Goal: Task Accomplishment & Management: Manage account settings

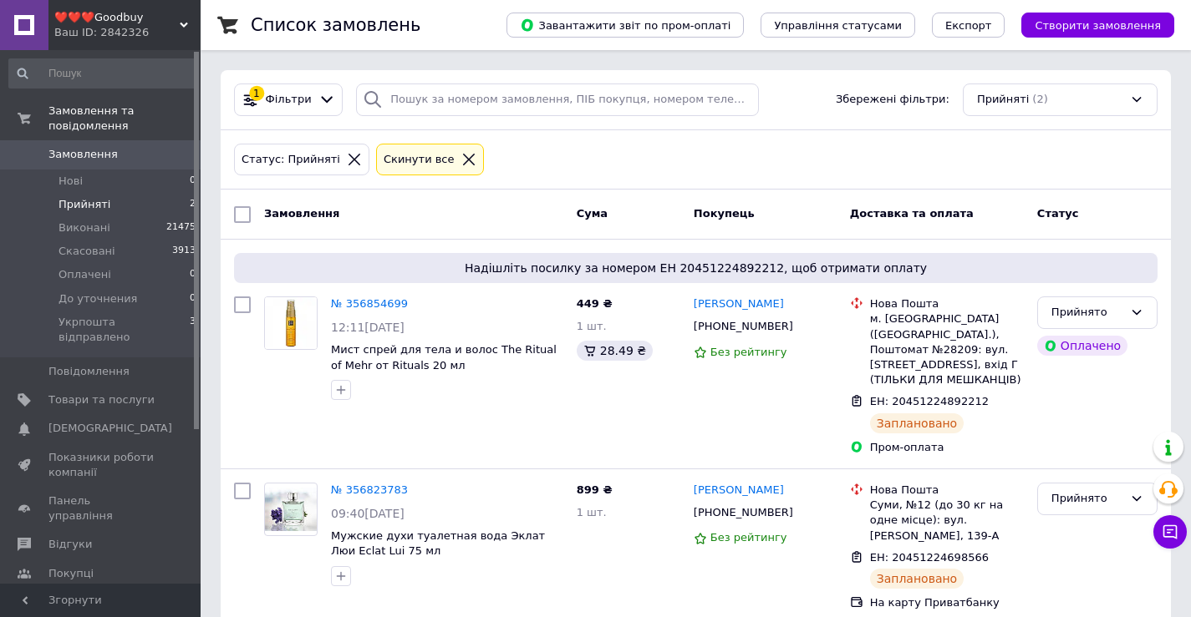
scroll to position [12, 0]
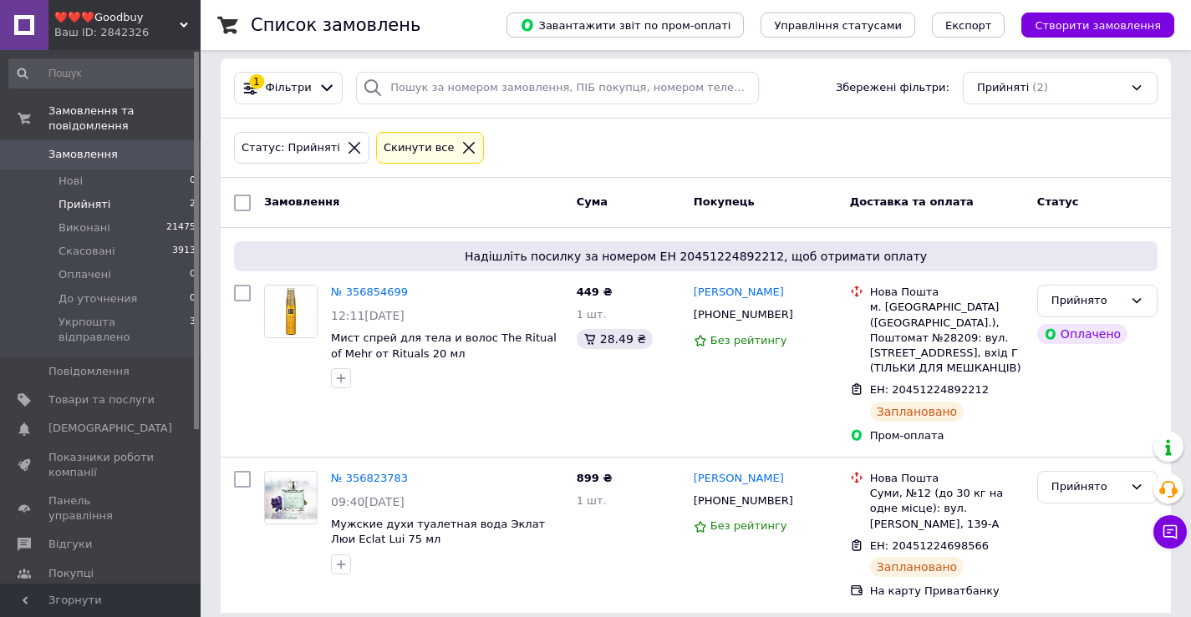
click at [94, 199] on li "Прийняті 2" at bounding box center [103, 204] width 206 height 23
click at [104, 197] on span "Прийняті" at bounding box center [84, 204] width 52 height 15
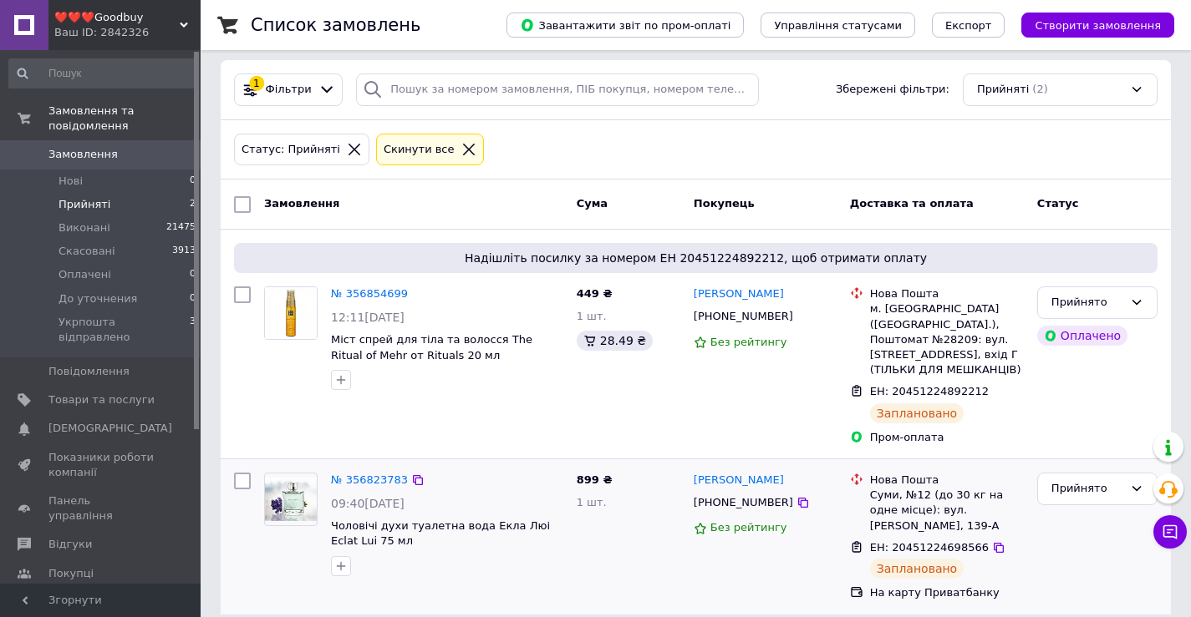
scroll to position [12, 0]
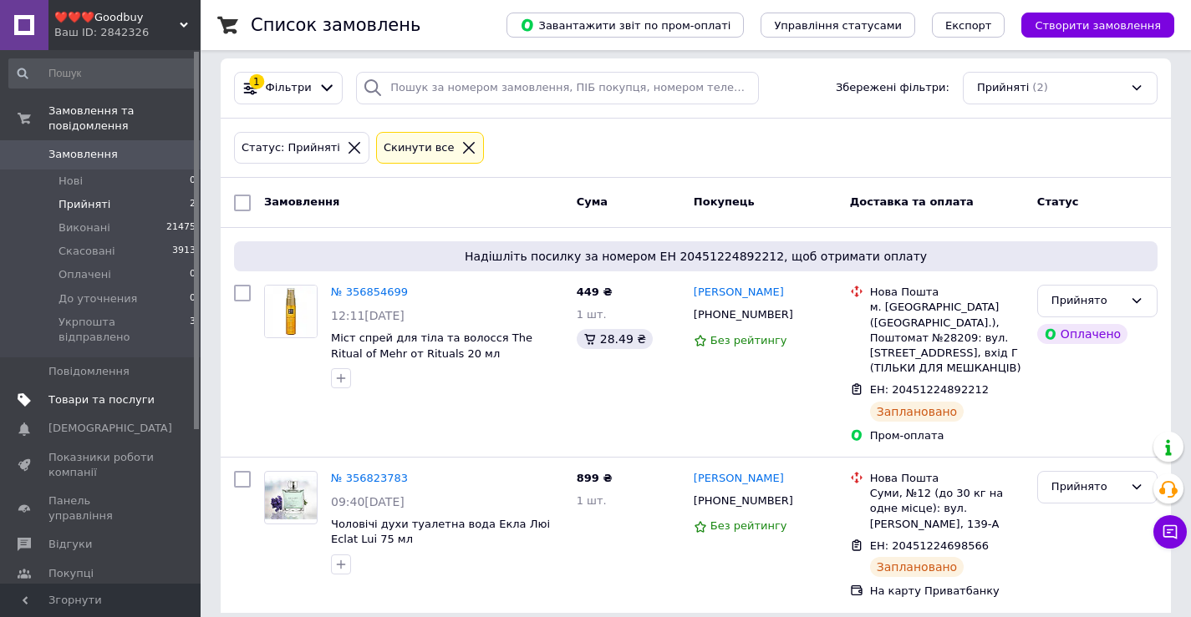
click at [82, 386] on link "Товари та послуги" at bounding box center [103, 400] width 206 height 28
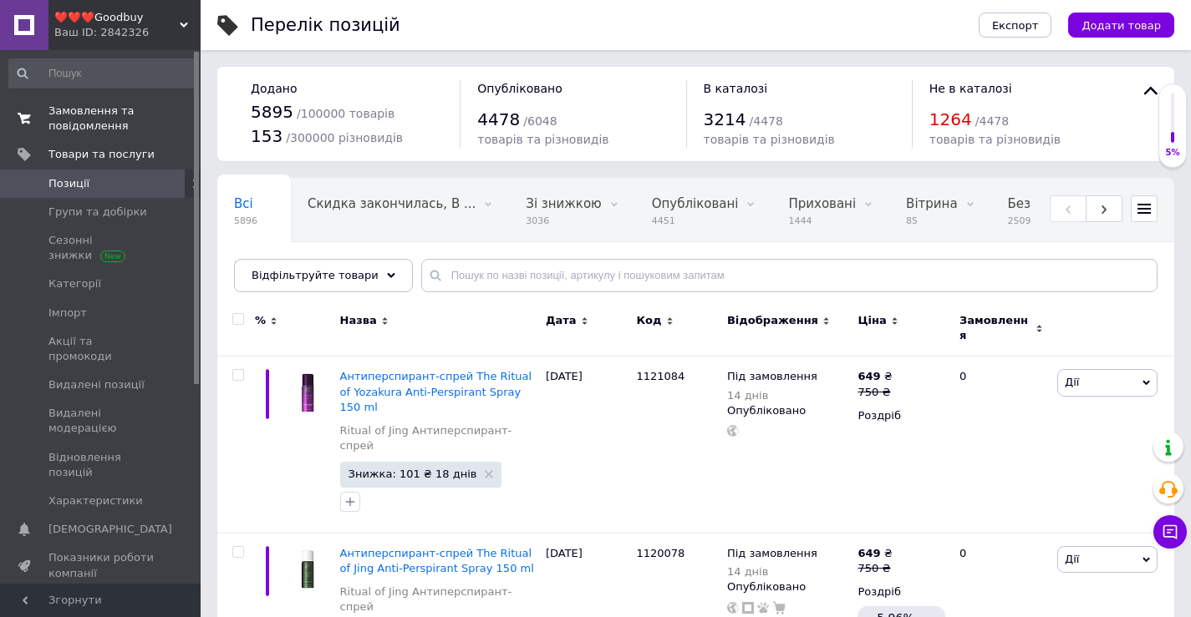
click at [85, 111] on span "Замовлення та повідомлення" at bounding box center [101, 119] width 106 height 30
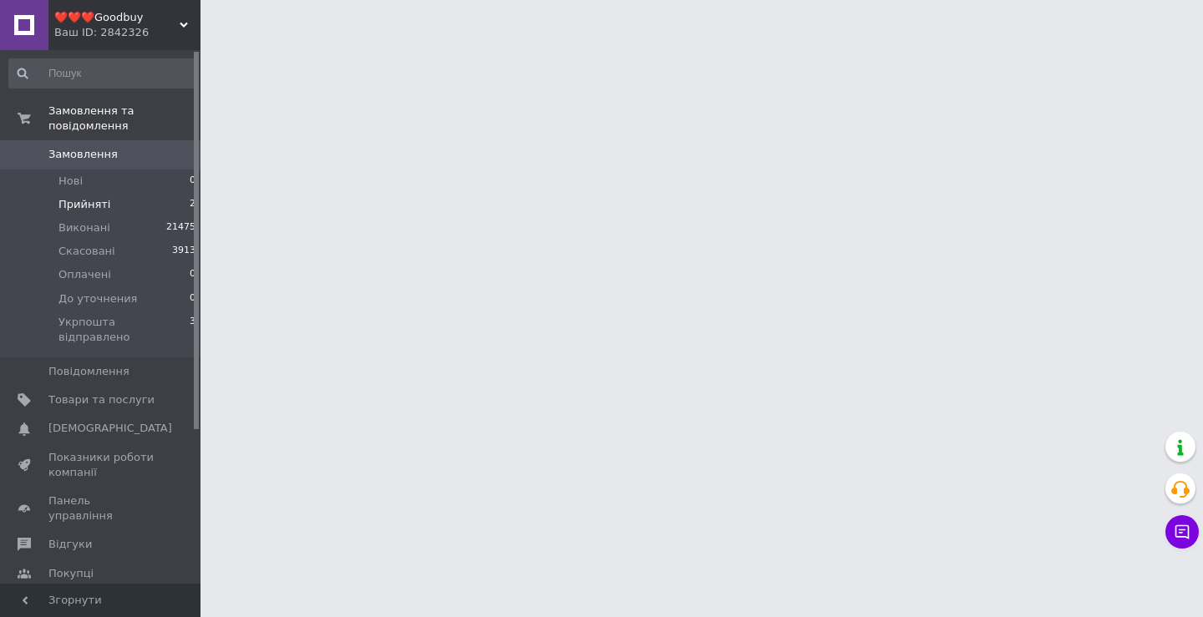
click at [109, 193] on li "Прийняті 2" at bounding box center [103, 204] width 206 height 23
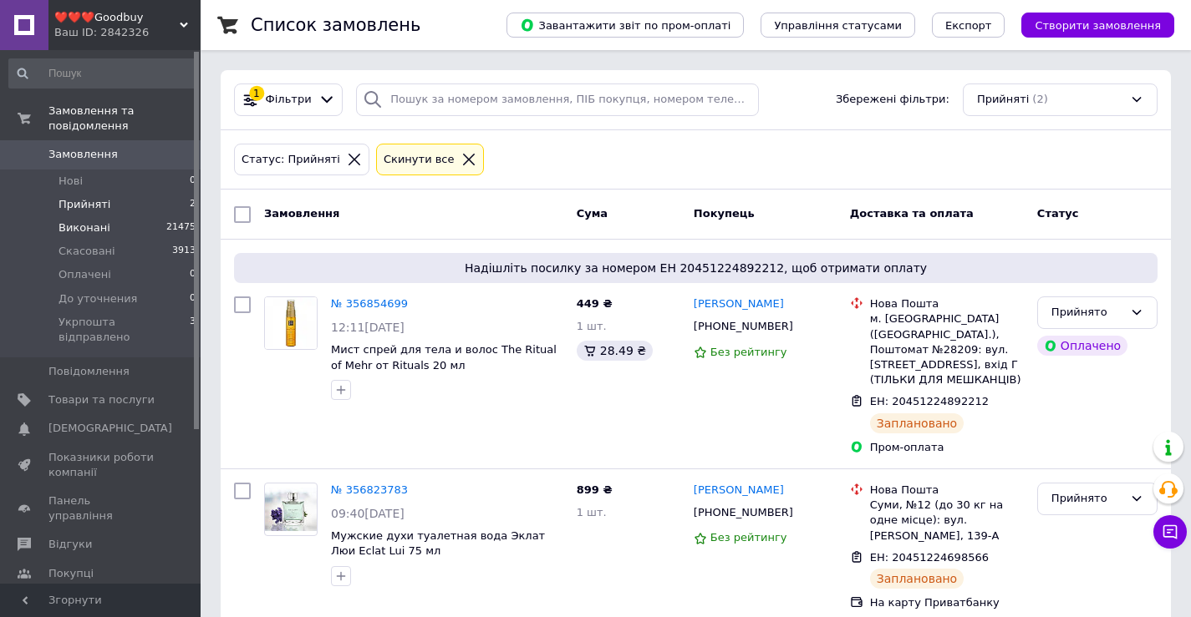
click at [97, 221] on span "Виконані" at bounding box center [84, 228] width 52 height 15
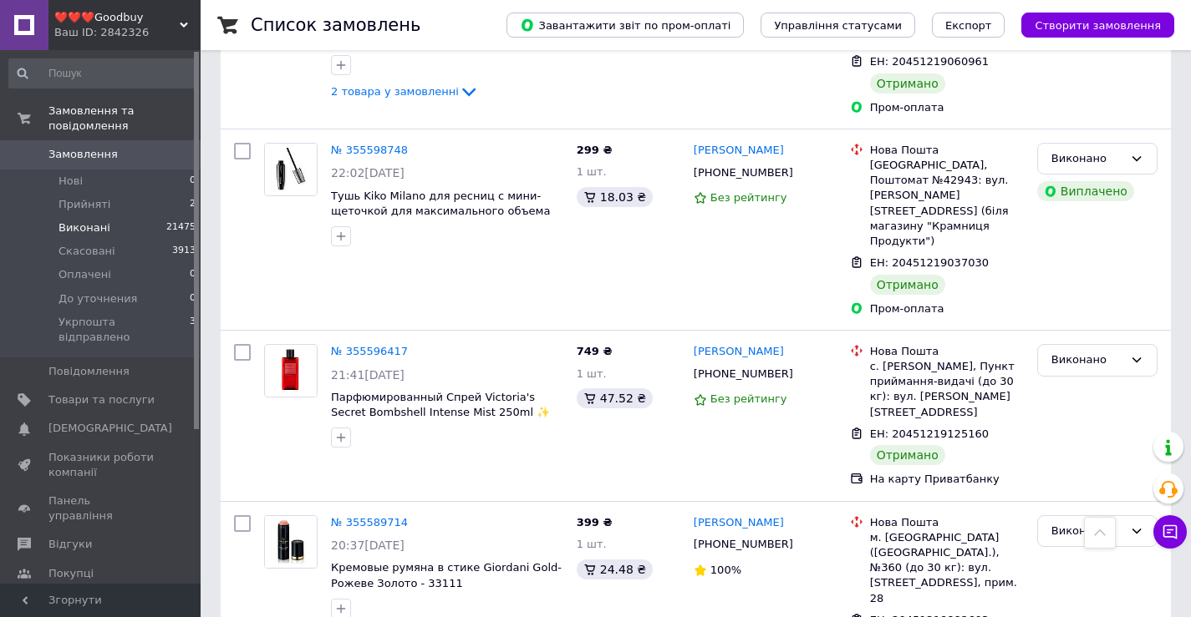
scroll to position [7412, 0]
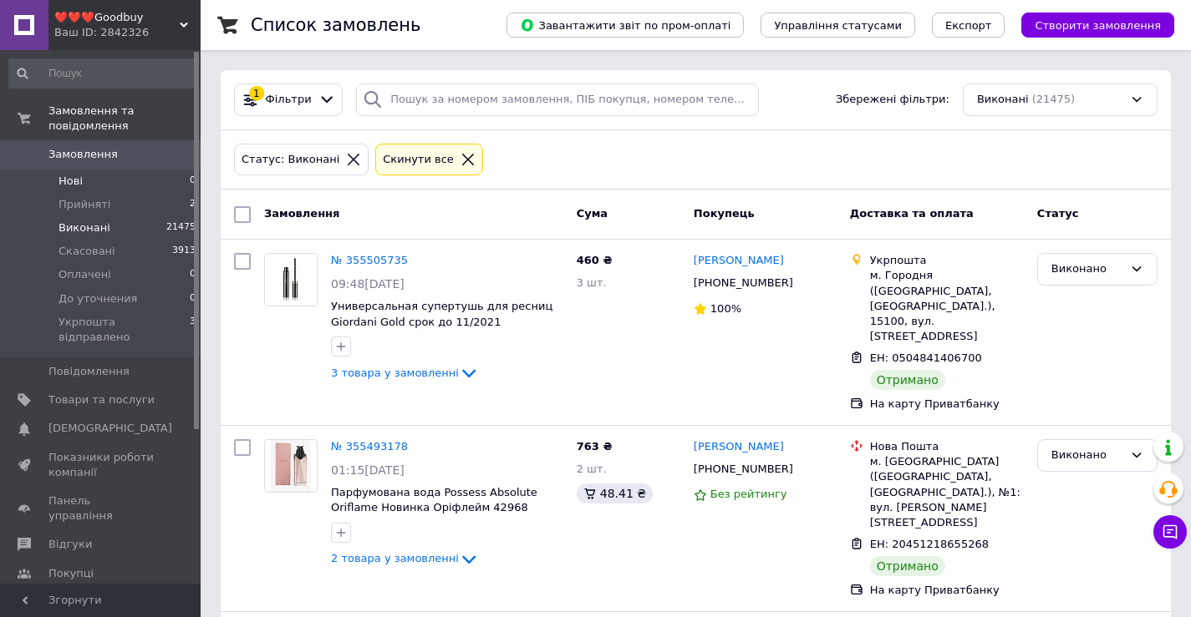
click at [64, 174] on span "Нові" at bounding box center [70, 181] width 24 height 15
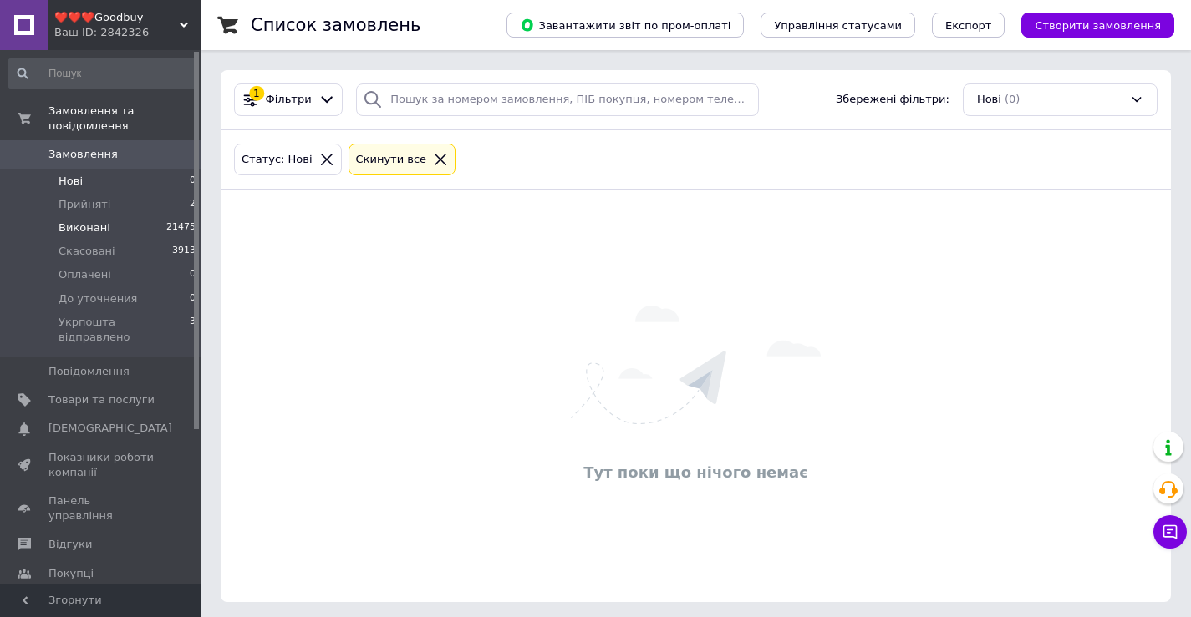
click at [57, 216] on li "Виконані 21475" at bounding box center [103, 227] width 206 height 23
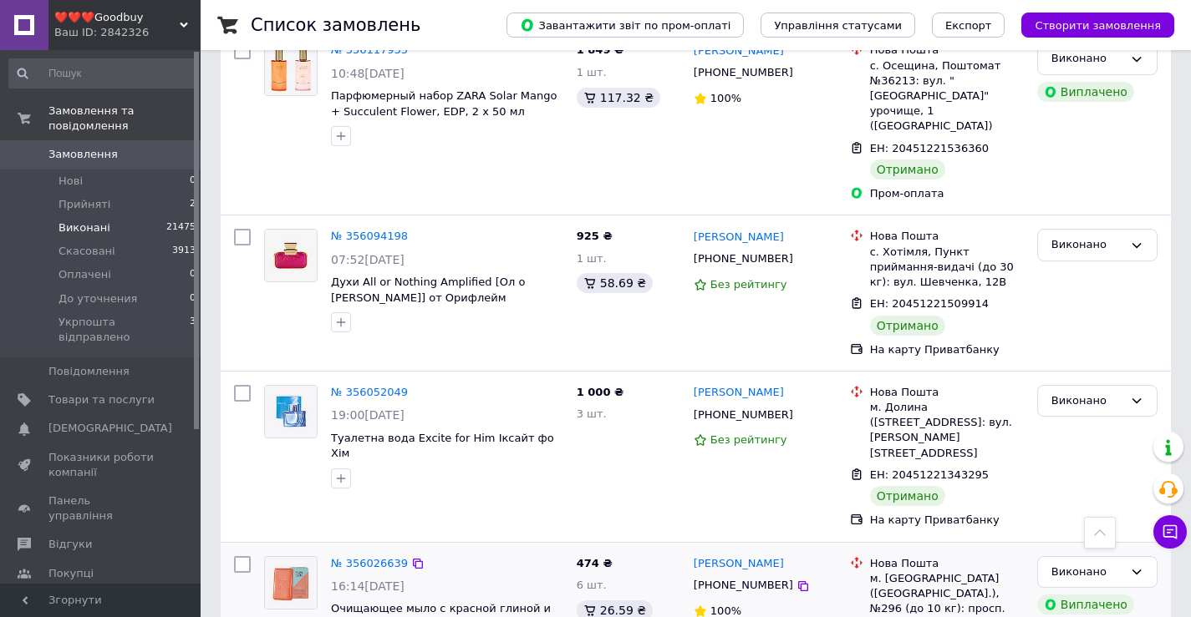
scroll to position [4011, 0]
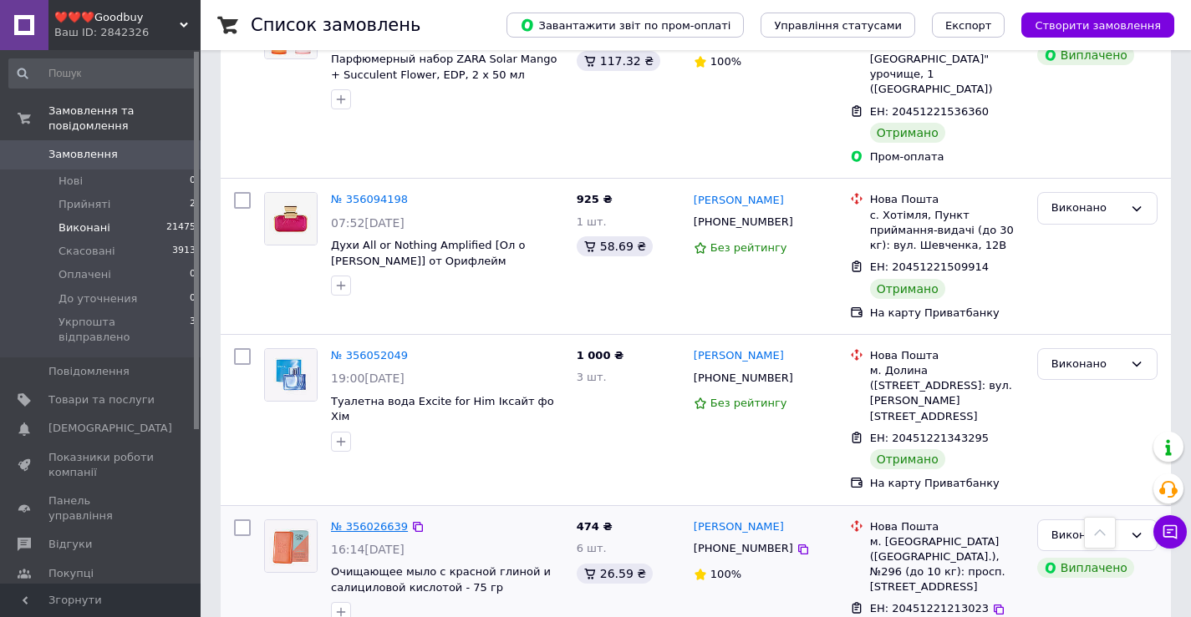
click at [364, 521] on link "№ 356026639" at bounding box center [369, 527] width 77 height 13
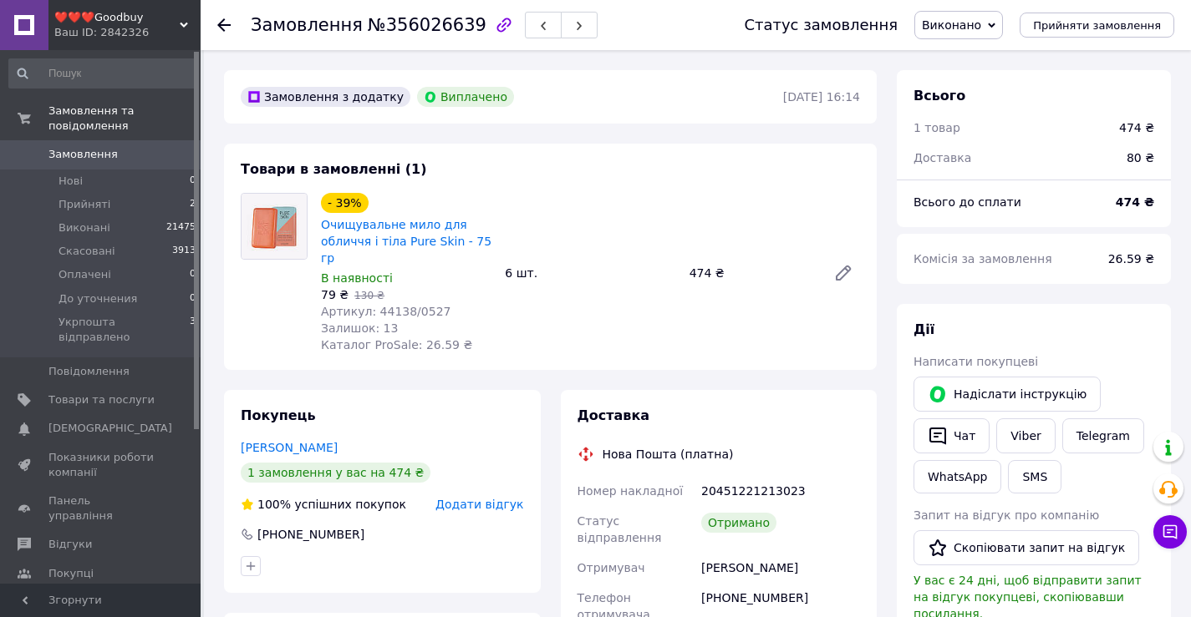
click at [368, 305] on span "Артикул: 44138/0527" at bounding box center [386, 311] width 130 height 13
drag, startPoint x: 370, startPoint y: 292, endPoint x: 399, endPoint y: 291, distance: 29.3
click at [399, 305] on span "Артикул: 44138/0527" at bounding box center [386, 311] width 130 height 13
copy span "44138"
click at [125, 393] on span "Товари та послуги" at bounding box center [101, 400] width 106 height 15
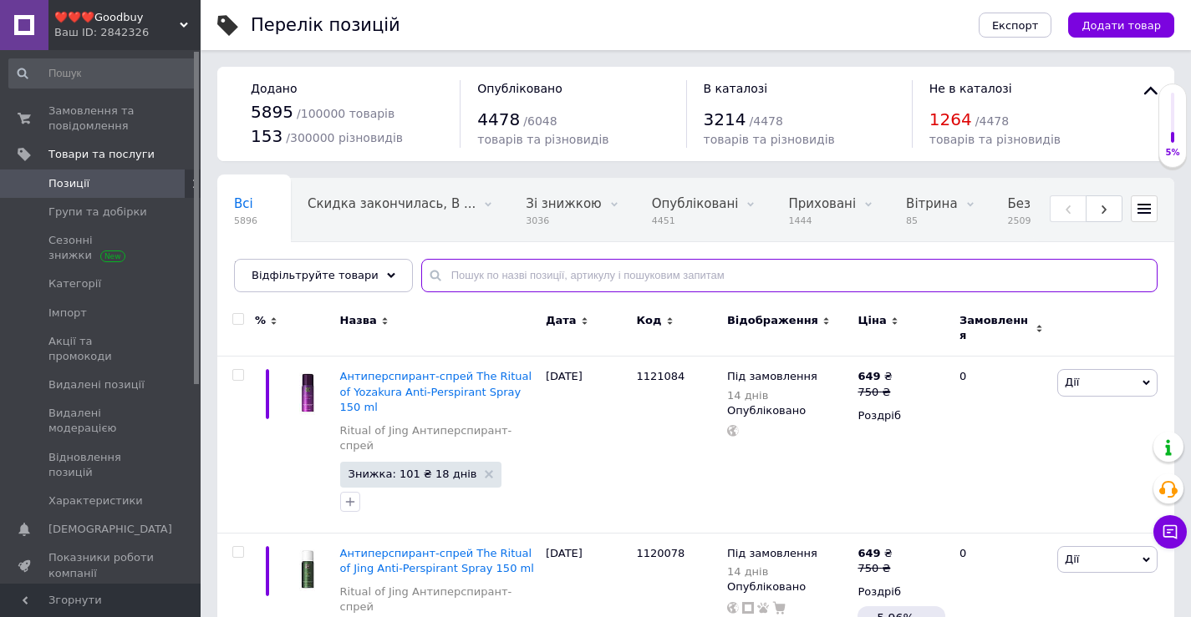
paste input "44138"
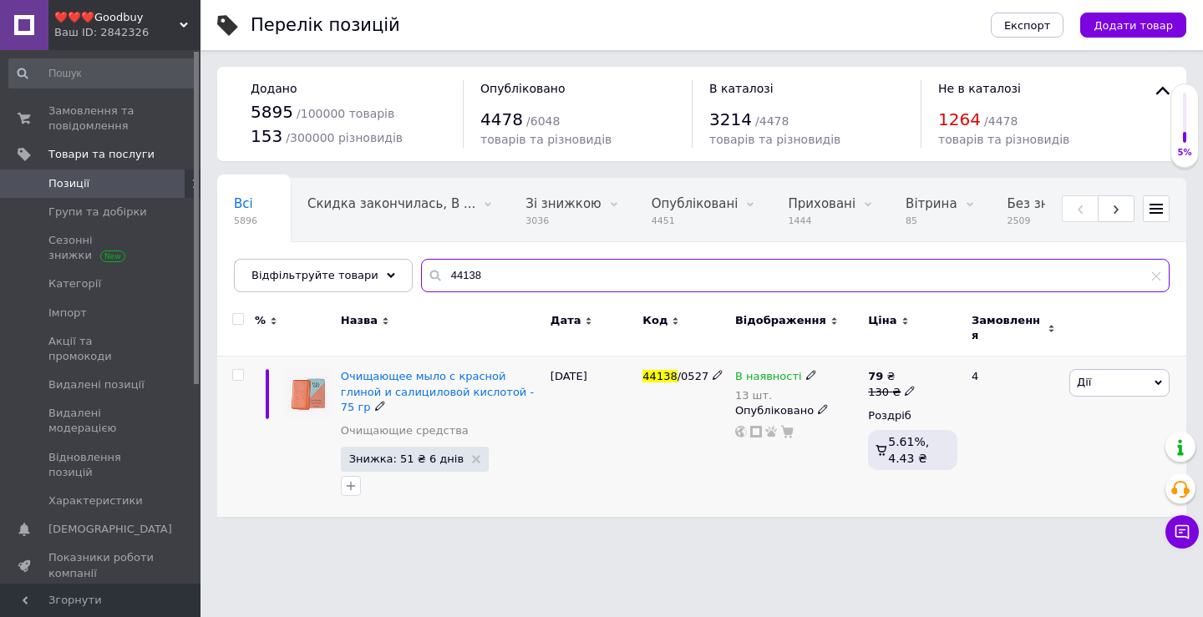
type input "44138"
click at [780, 389] on div "13 шт." at bounding box center [776, 395] width 82 height 13
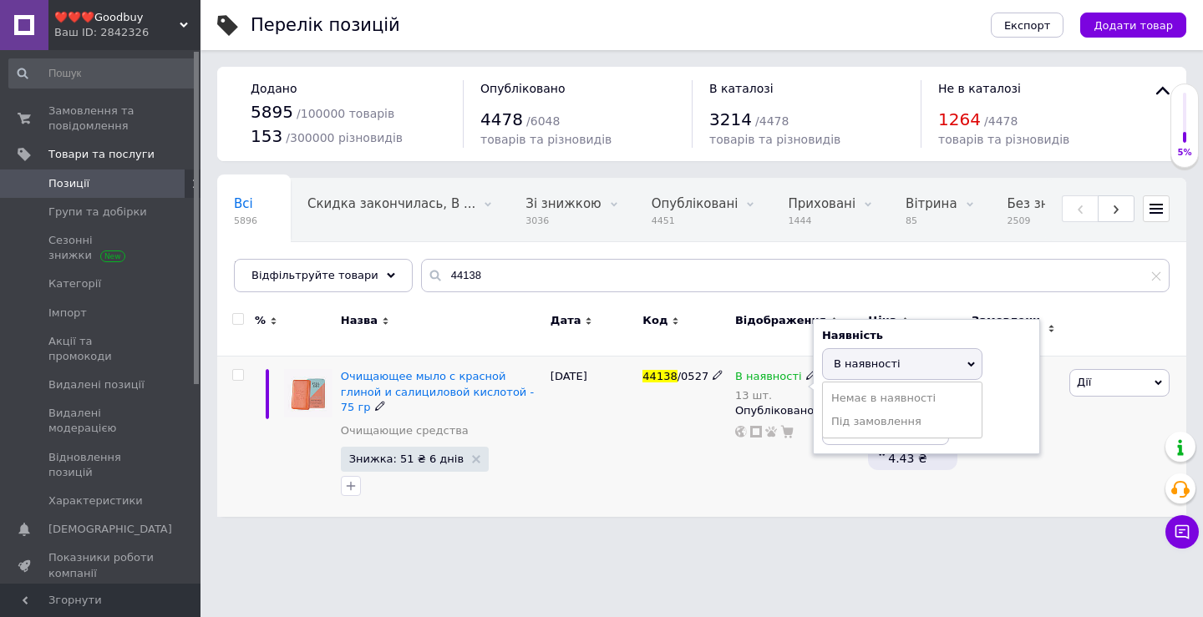
click at [816, 414] on div "Наявність В наявності Немає в наявності Під замовлення Залишки 13 шт." at bounding box center [926, 386] width 227 height 135
drag, startPoint x: 825, startPoint y: 416, endPoint x: 858, endPoint y: 415, distance: 33.4
click at [858, 415] on input "13" at bounding box center [885, 428] width 127 height 33
type input "9"
click at [714, 470] on div "44138 /0527" at bounding box center [684, 437] width 93 height 160
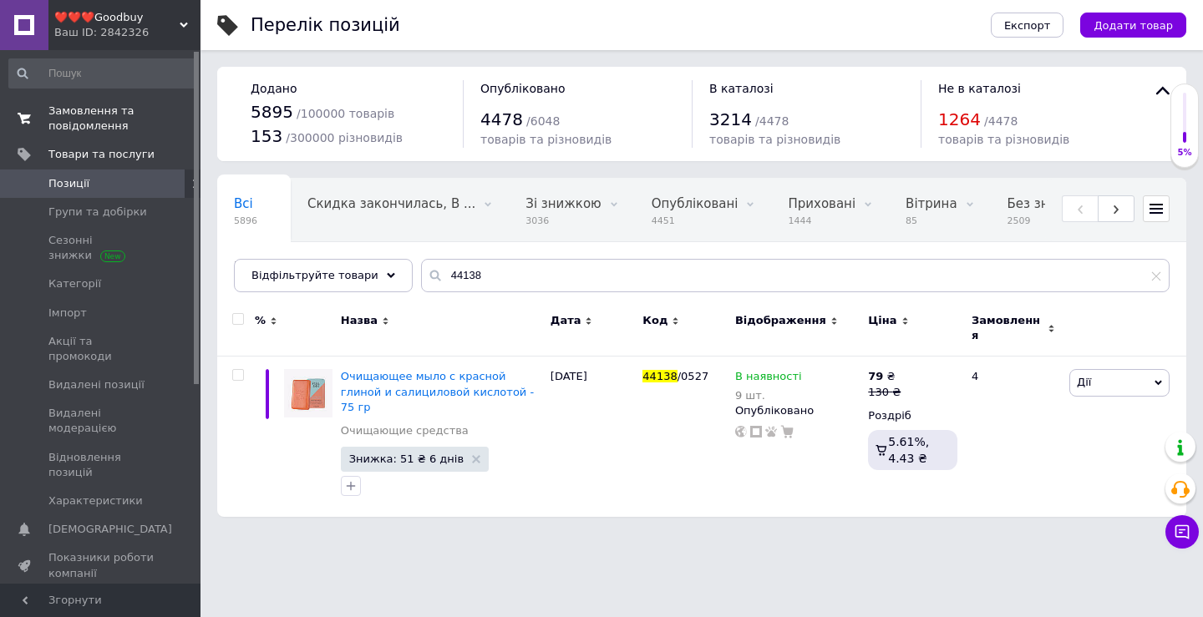
click at [49, 109] on span "Замовлення та повідомлення" at bounding box center [101, 119] width 106 height 30
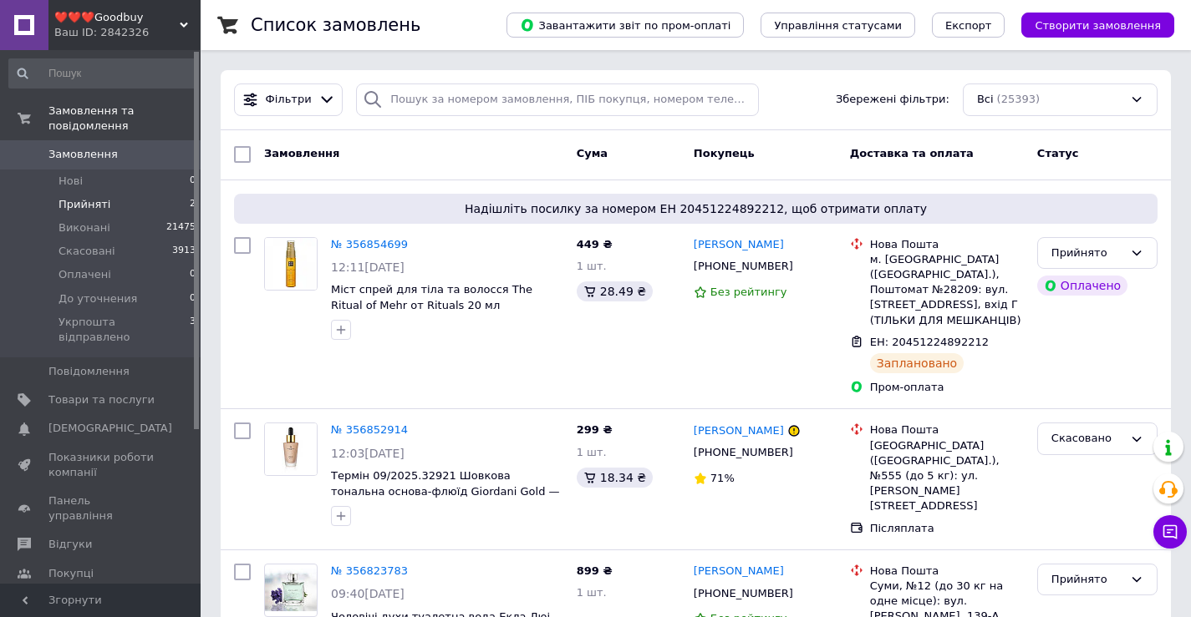
click at [81, 197] on span "Прийняті" at bounding box center [84, 204] width 52 height 15
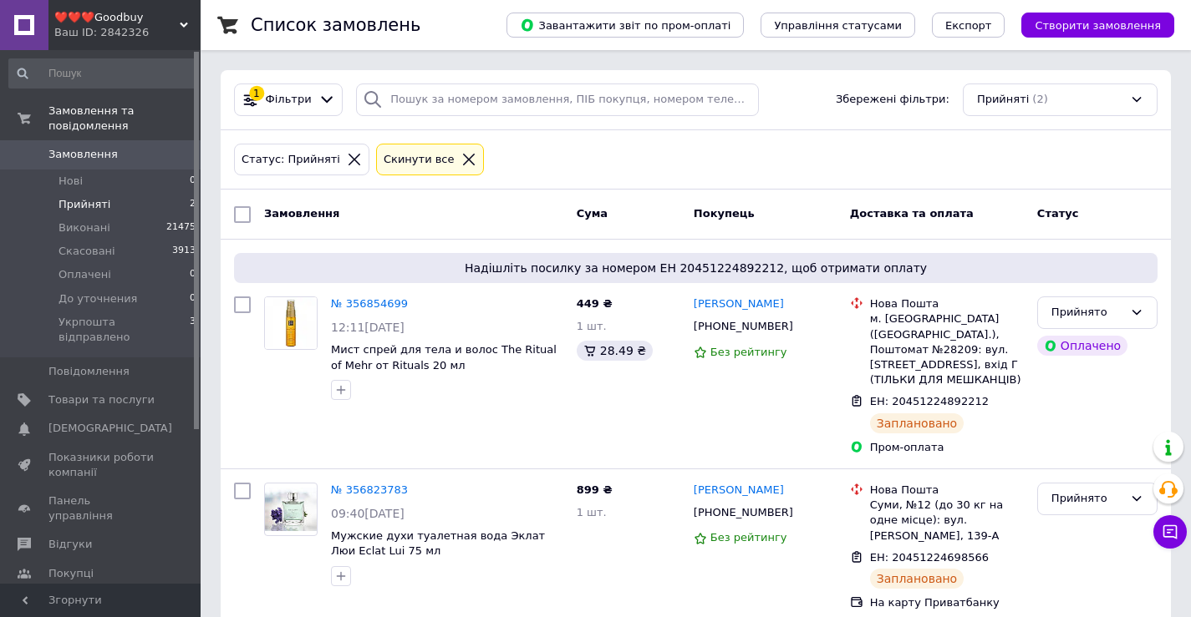
click at [75, 197] on span "Прийняті" at bounding box center [84, 204] width 52 height 15
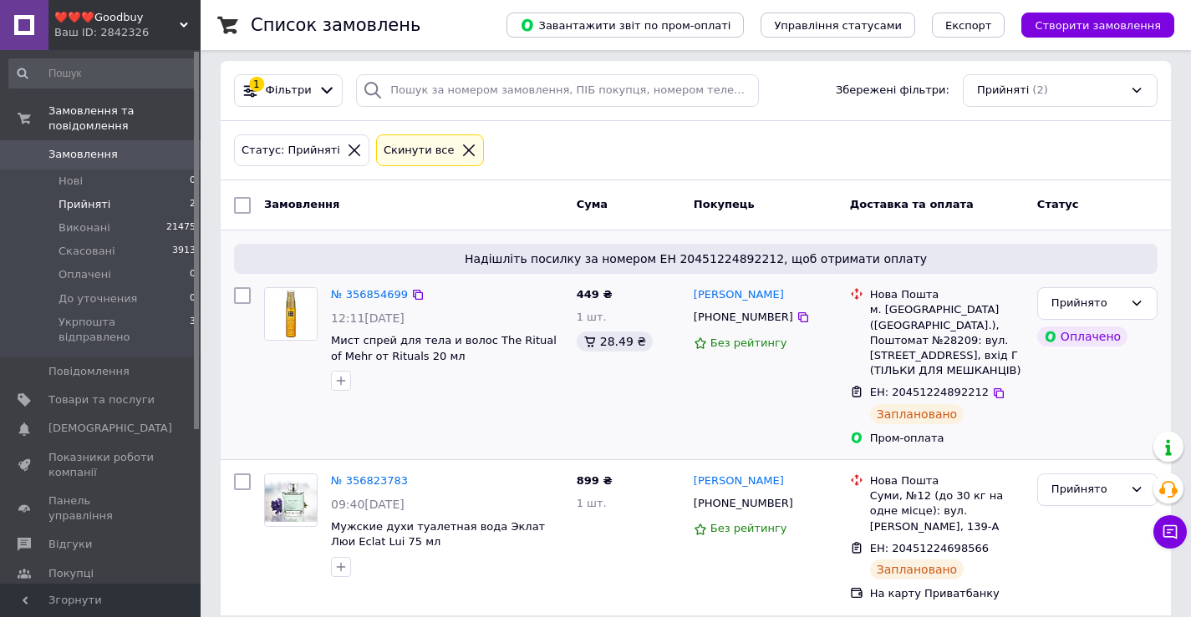
scroll to position [12, 0]
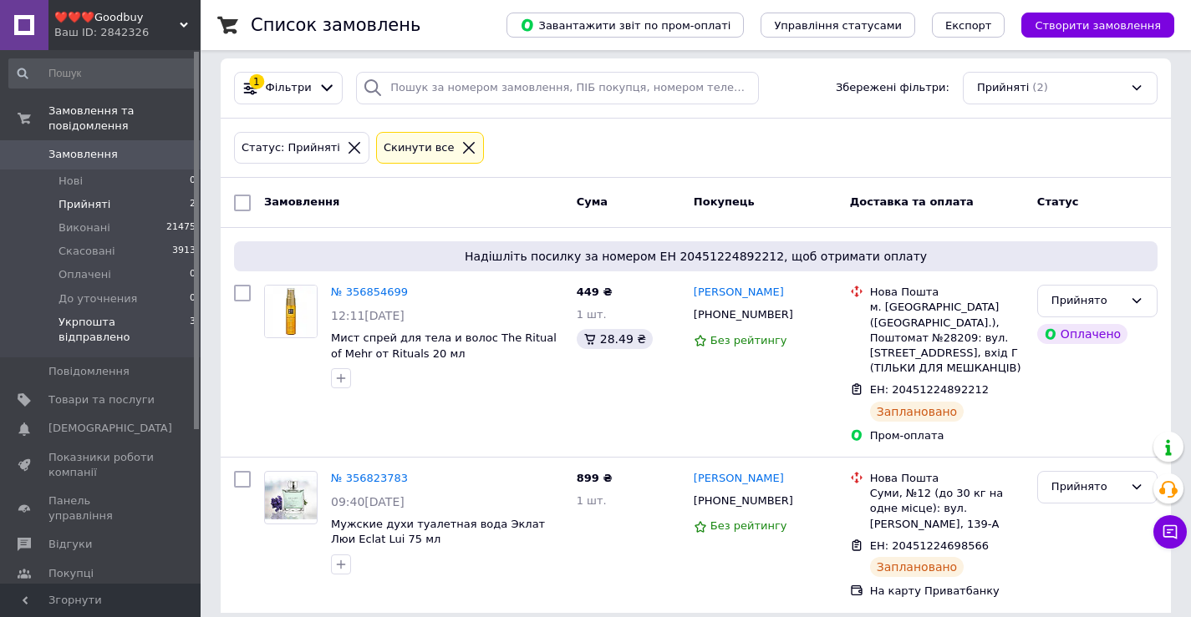
click at [69, 315] on span "Укрпошта відправлено" at bounding box center [123, 330] width 131 height 30
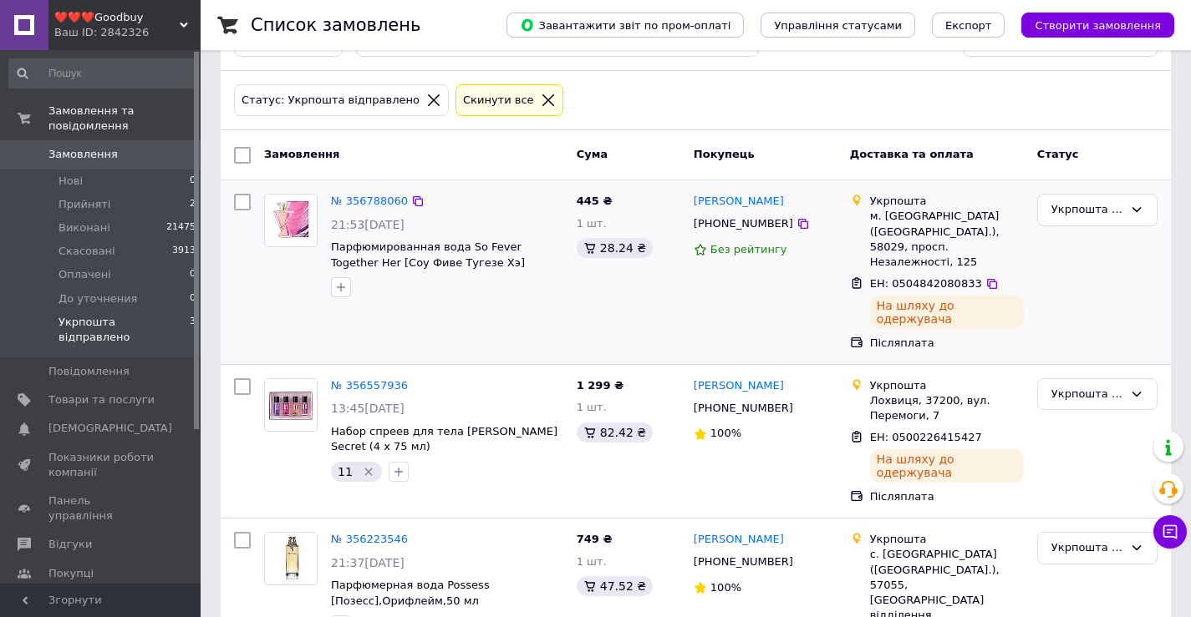
scroll to position [94, 0]
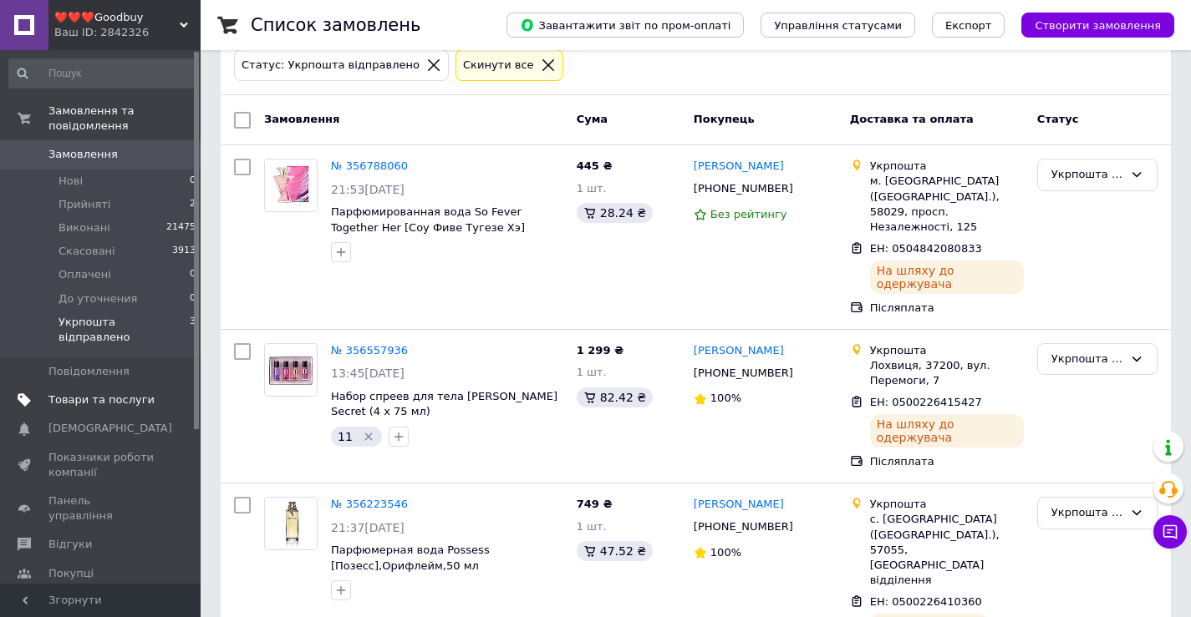
click at [86, 393] on span "Товари та послуги" at bounding box center [101, 400] width 106 height 15
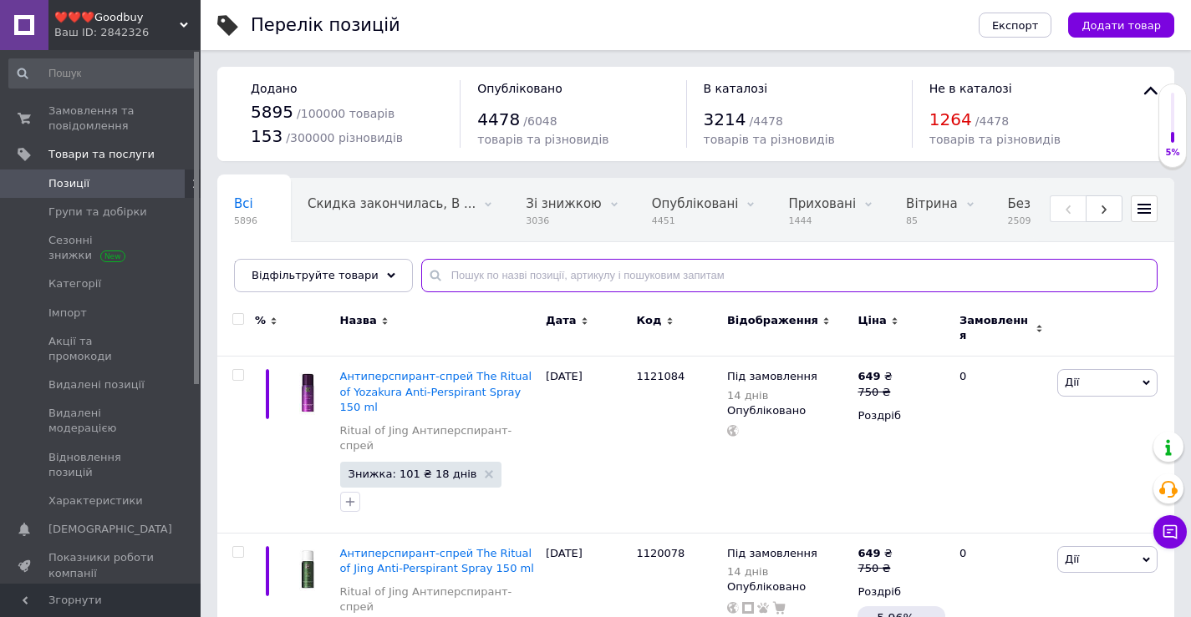
paste input "36551"
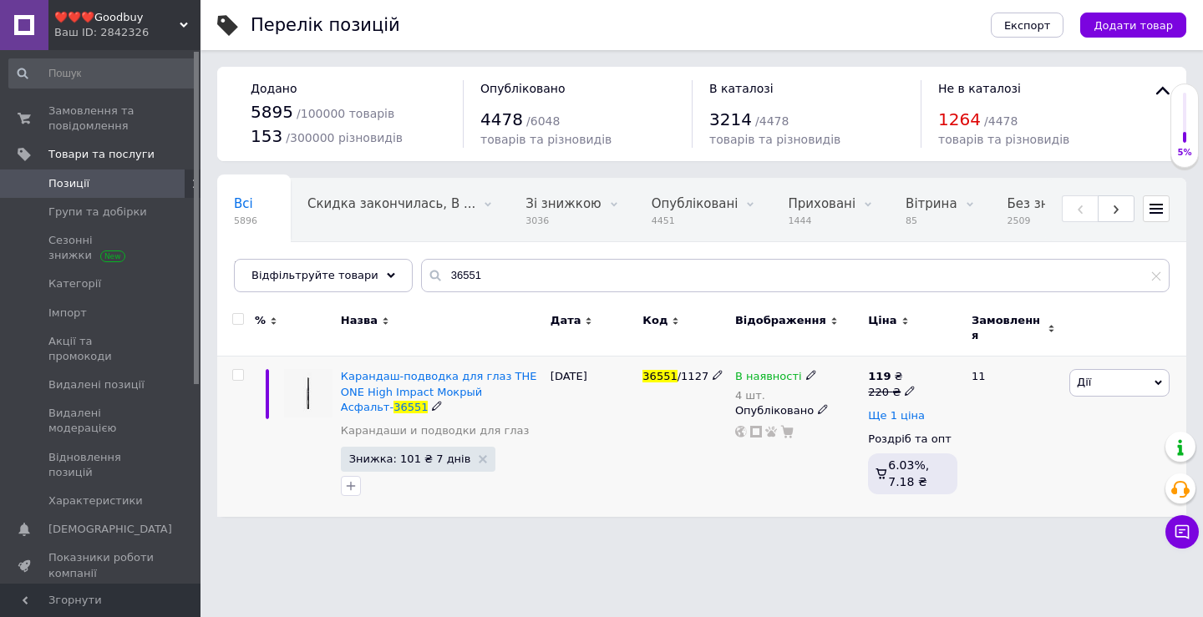
click at [895, 409] on span "Ще 1 ціна" at bounding box center [896, 415] width 57 height 13
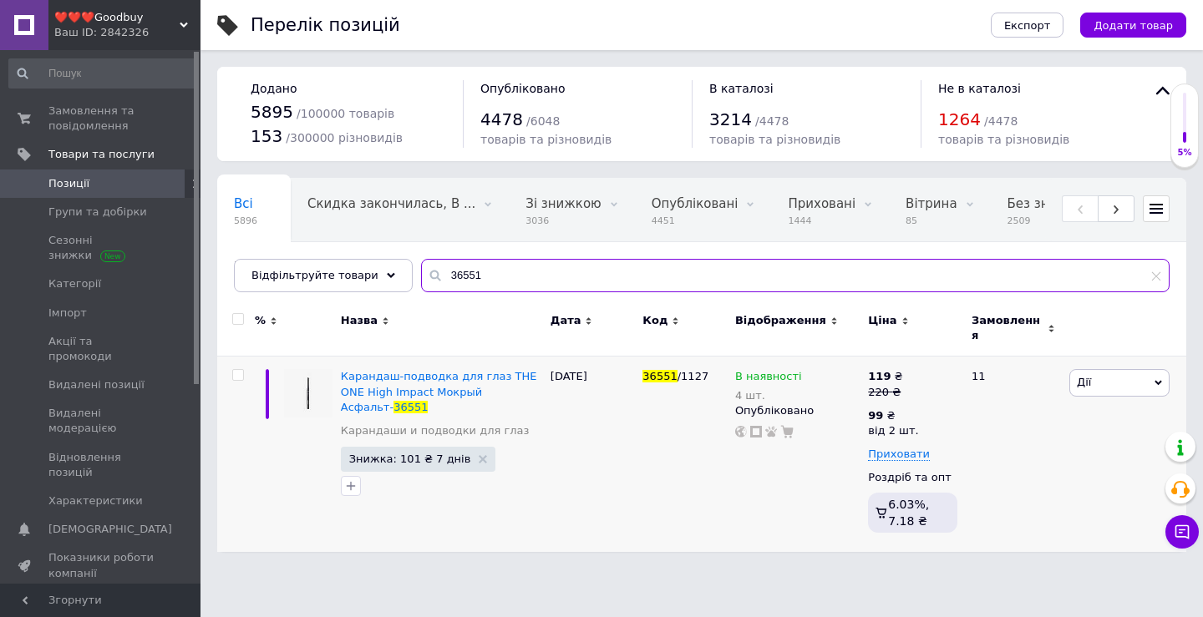
click at [519, 274] on input "36551" at bounding box center [795, 275] width 749 height 33
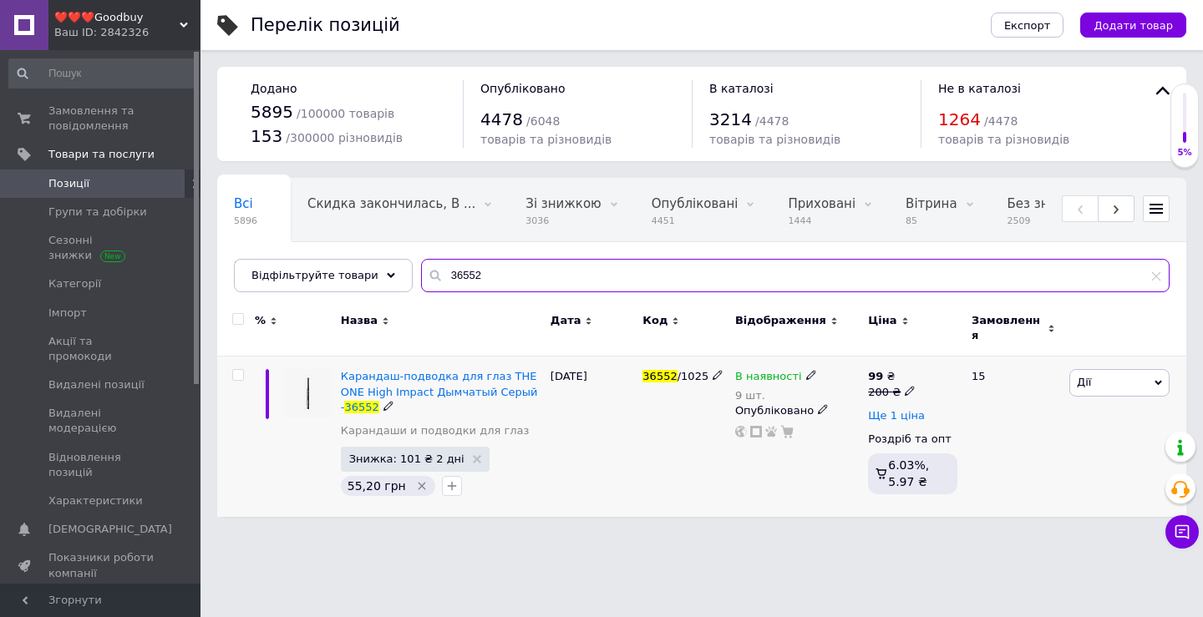
type input "36552"
click at [912, 409] on span "Ще 1 ціна" at bounding box center [896, 415] width 57 height 13
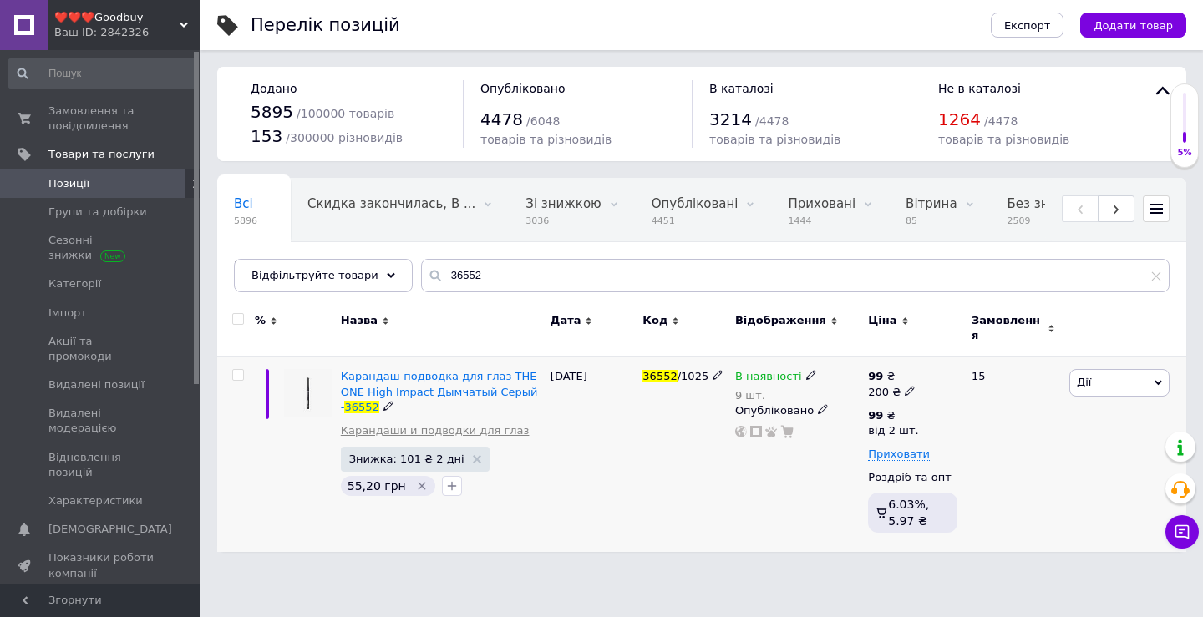
click at [495, 424] on link "Карандаши и подводки для глаз" at bounding box center [435, 431] width 189 height 15
